Goal: Task Accomplishment & Management: Manage account settings

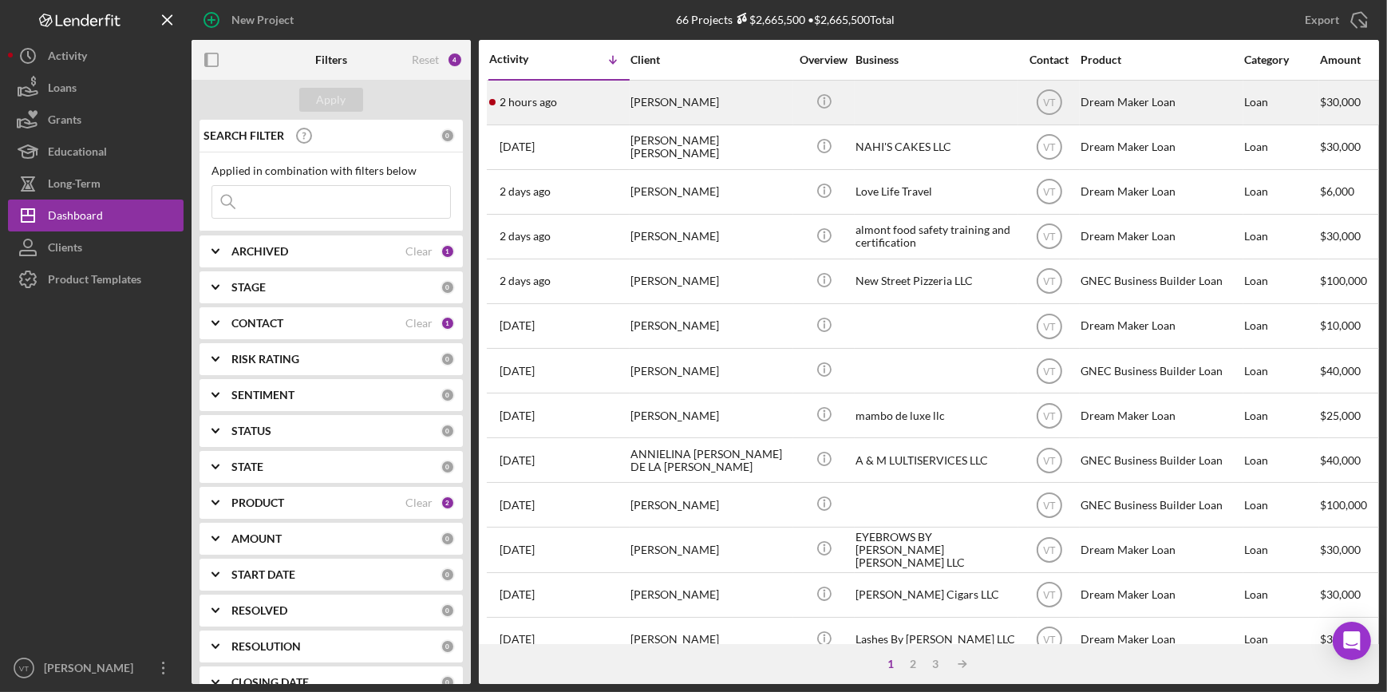
click at [736, 111] on div "[PERSON_NAME]" at bounding box center [710, 102] width 160 height 42
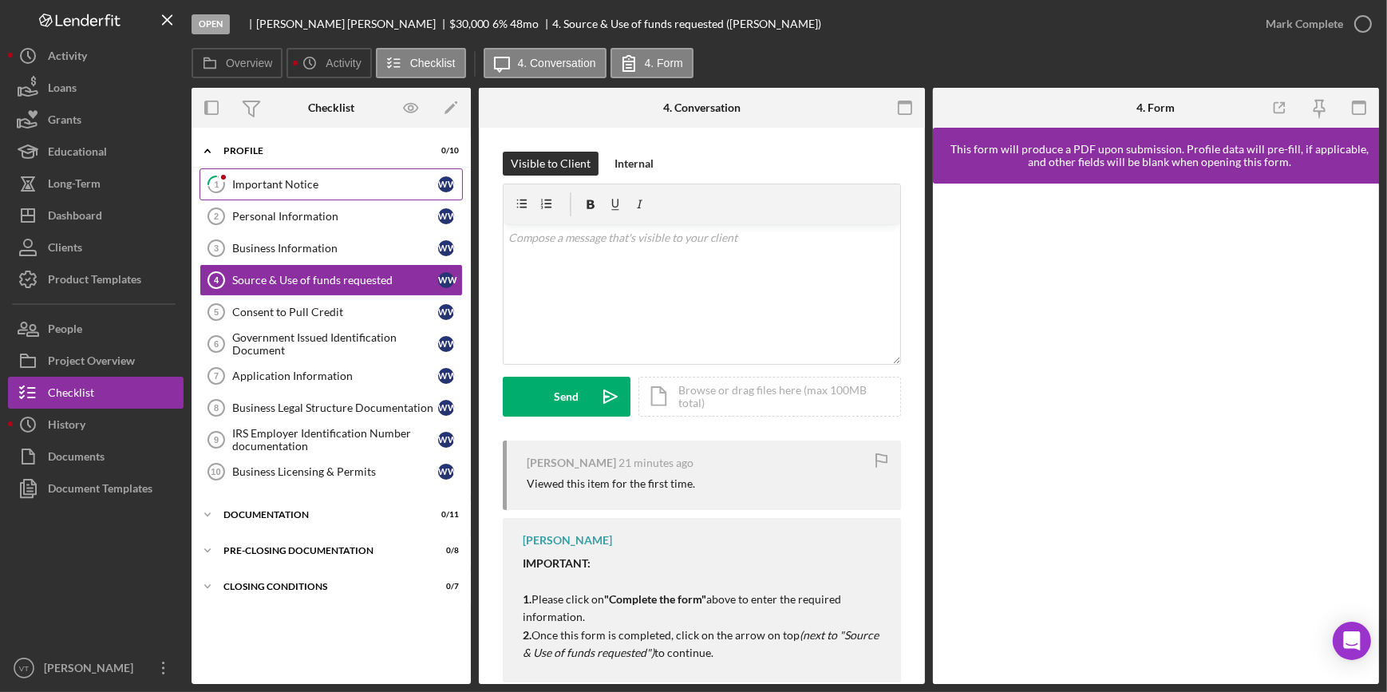
click at [299, 184] on div "Important Notice" at bounding box center [335, 184] width 206 height 13
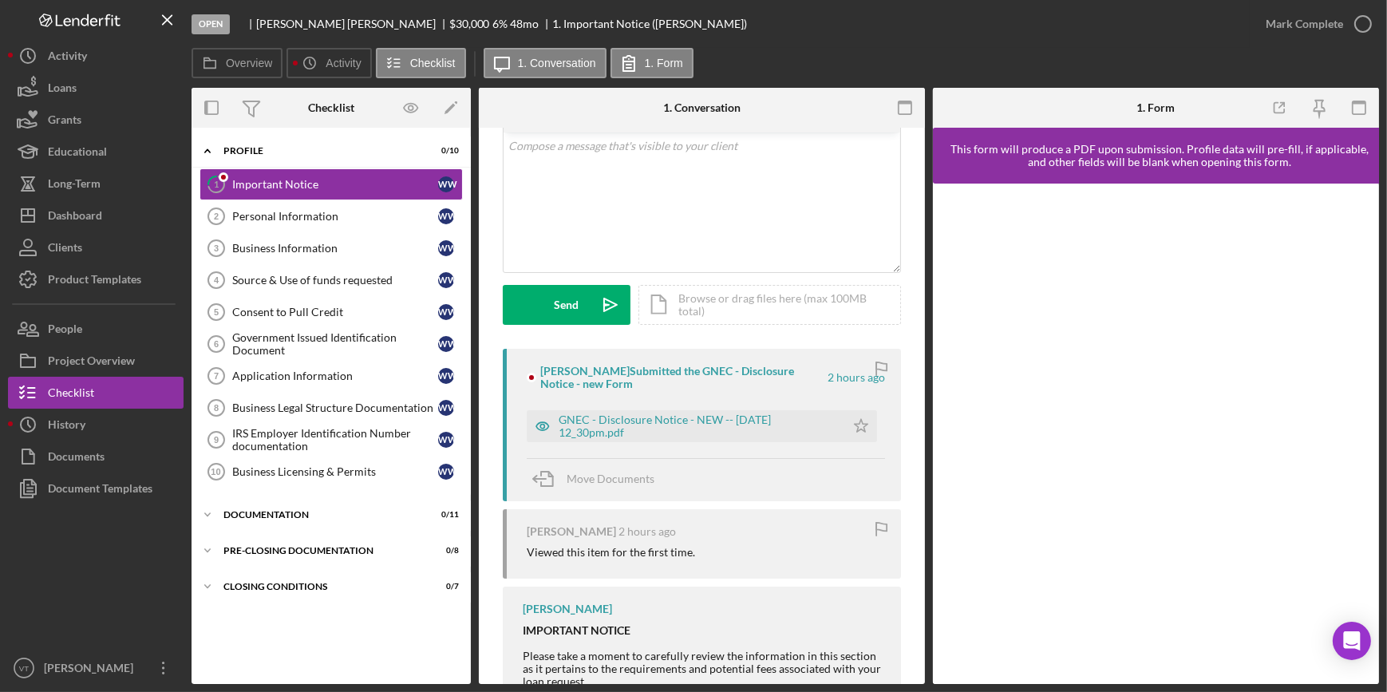
scroll to position [303, 0]
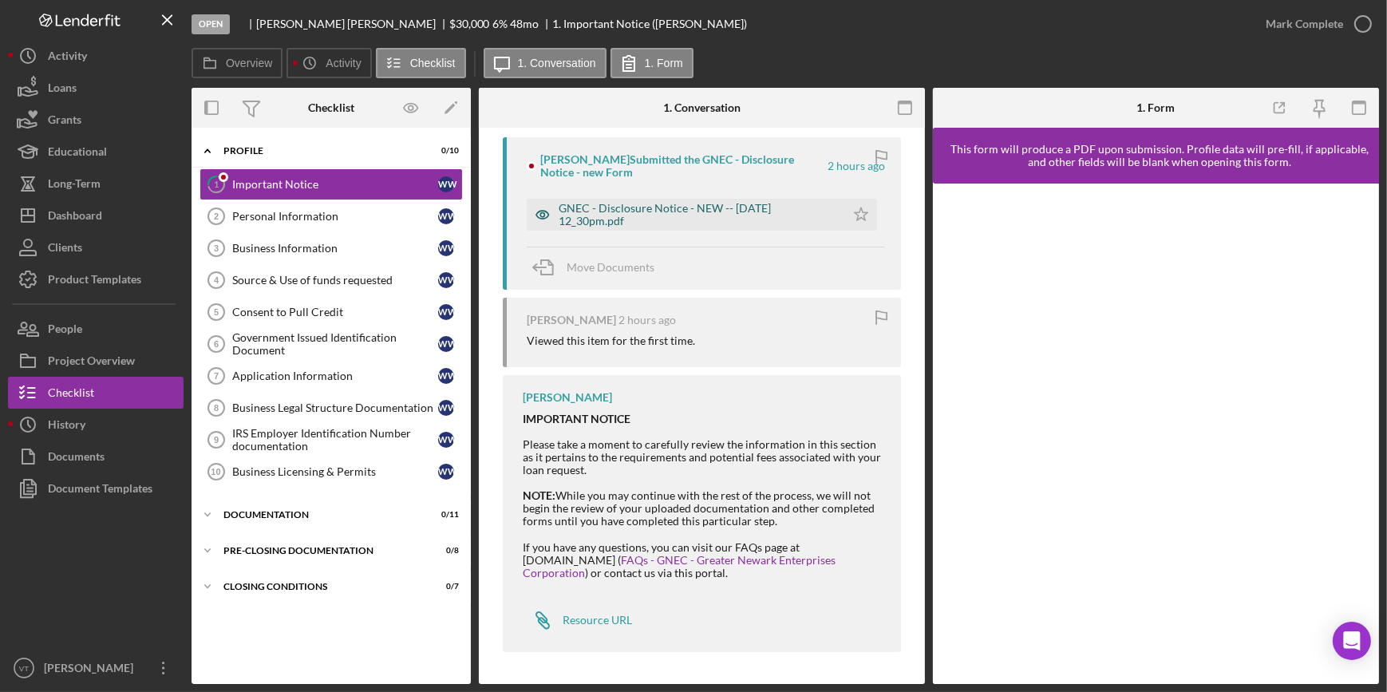
click at [663, 223] on div "GNEC - Disclosure Notice - NEW -- [DATE] 12_30pm.pdf" at bounding box center [698, 215] width 278 height 26
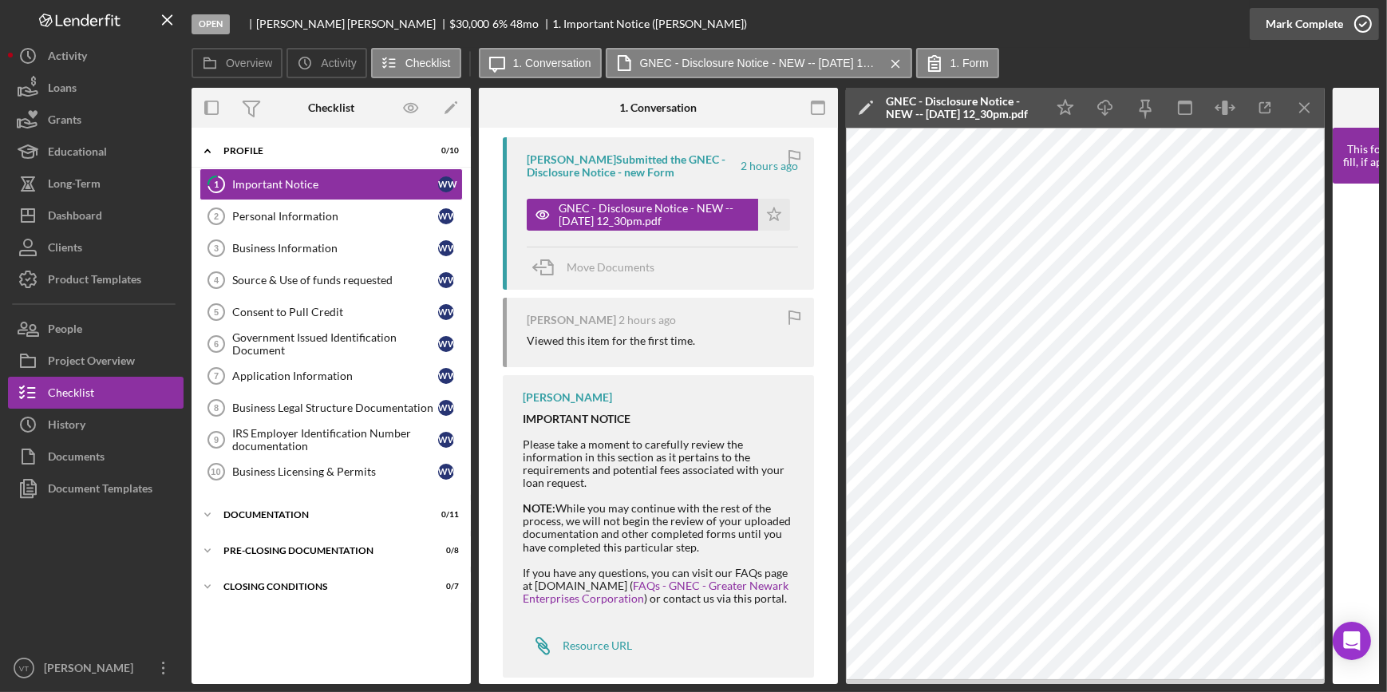
click at [1285, 33] on div "Mark Complete" at bounding box center [1304, 24] width 77 height 32
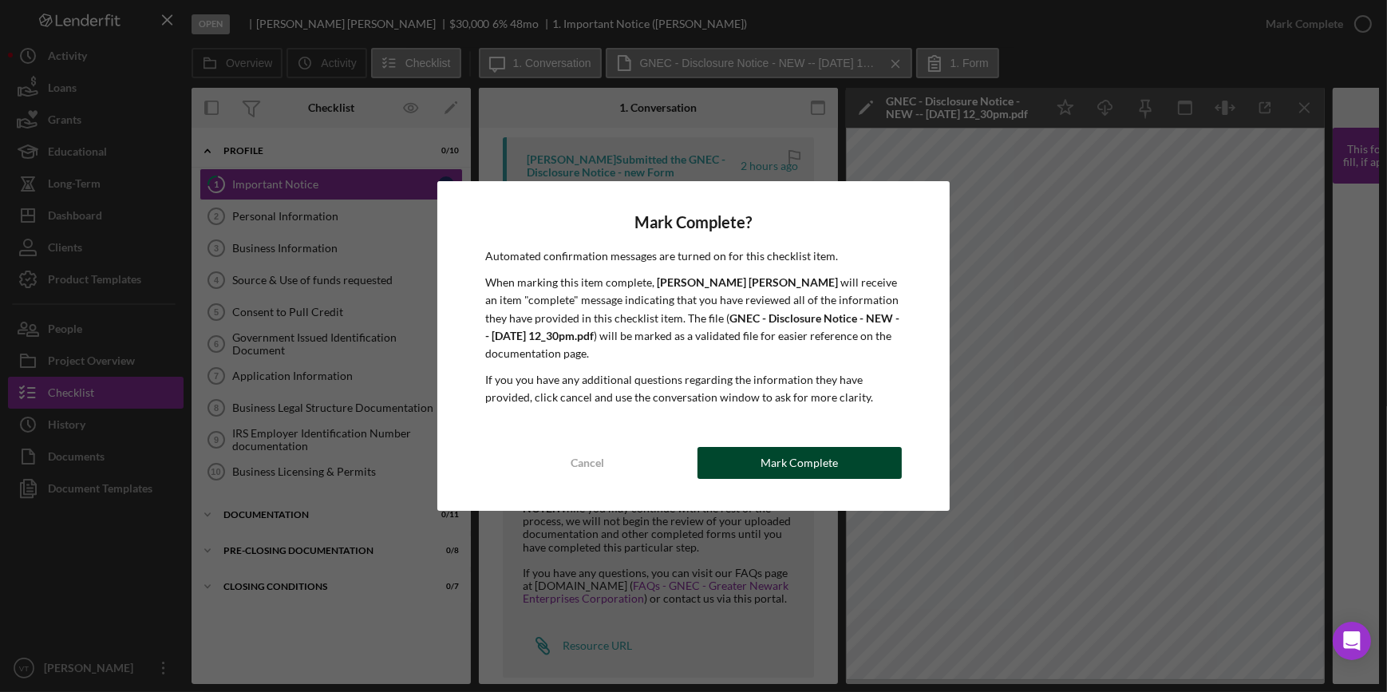
click at [765, 463] on div "Mark Complete" at bounding box center [798, 463] width 77 height 32
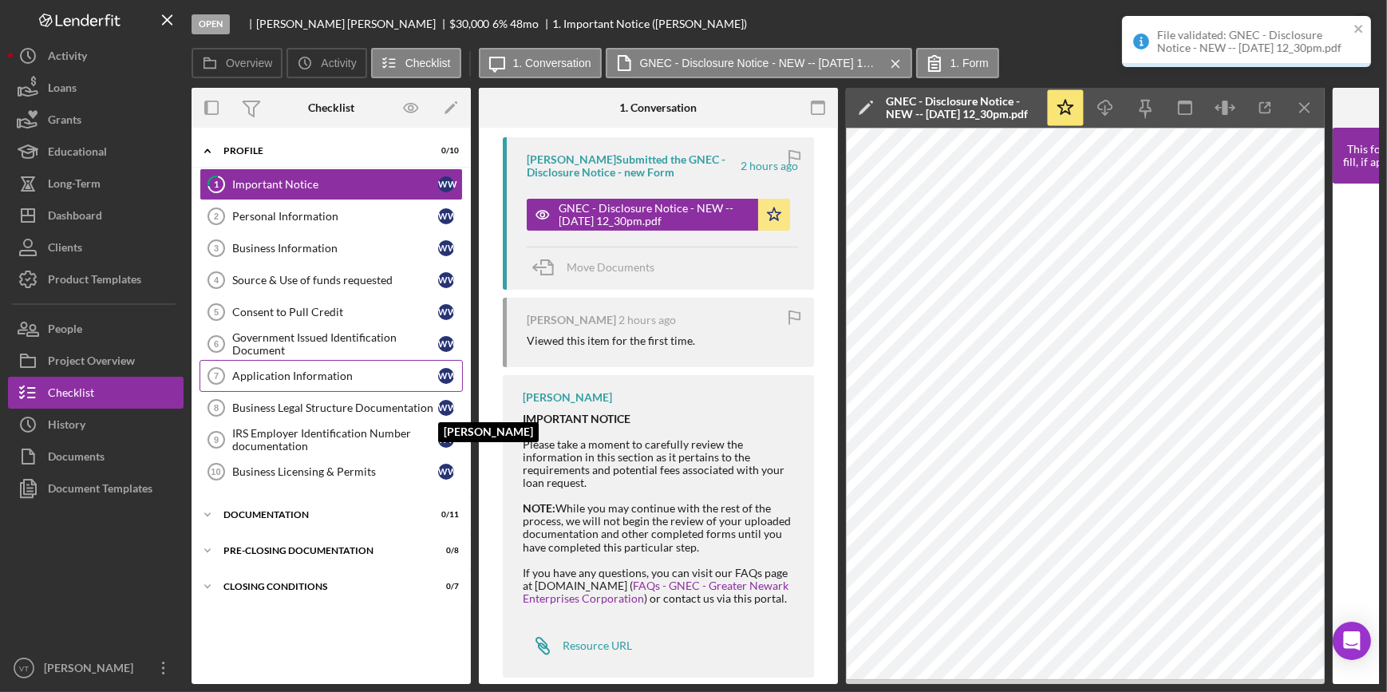
scroll to position [540, 0]
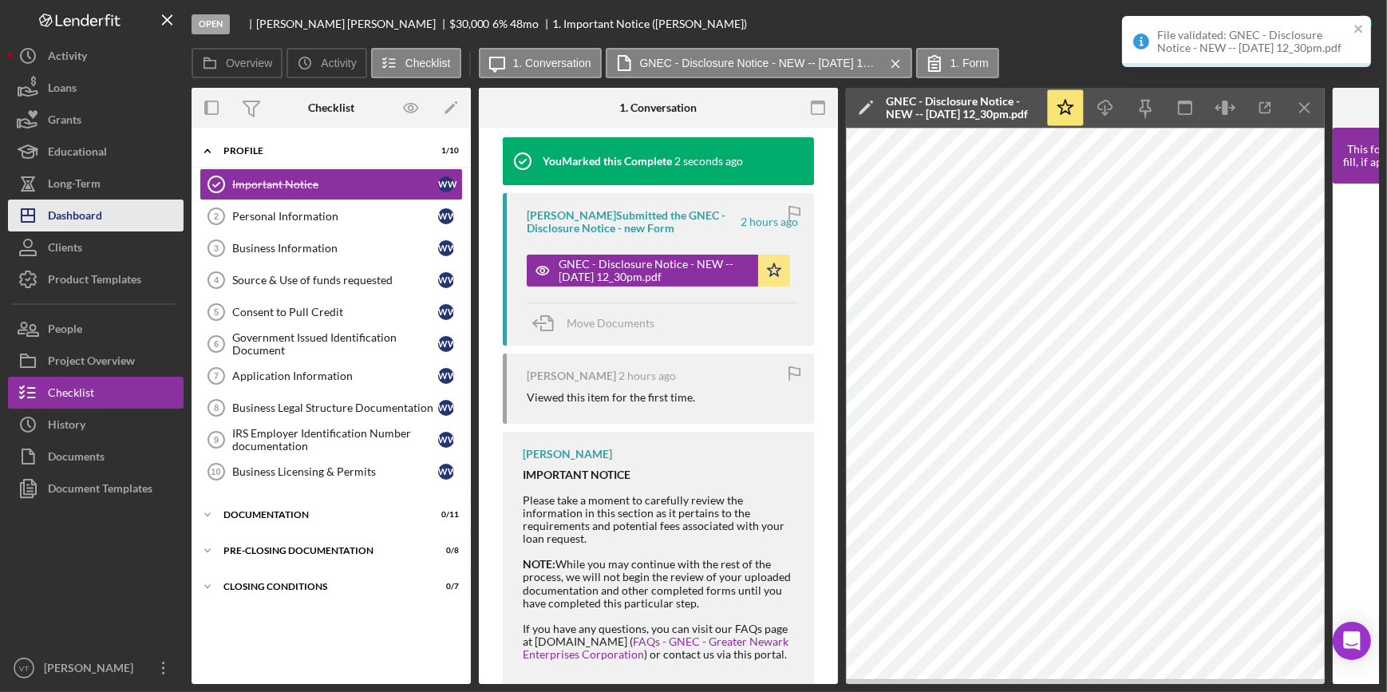
click at [112, 220] on button "Icon/Dashboard Dashboard" at bounding box center [96, 215] width 176 height 32
